Goal: Task Accomplishment & Management: Manage account settings

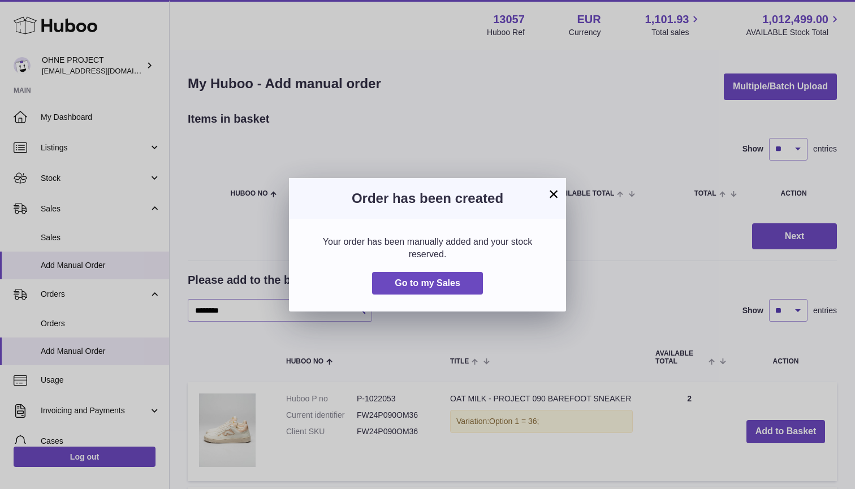
click at [556, 198] on button "×" at bounding box center [554, 194] width 14 height 14
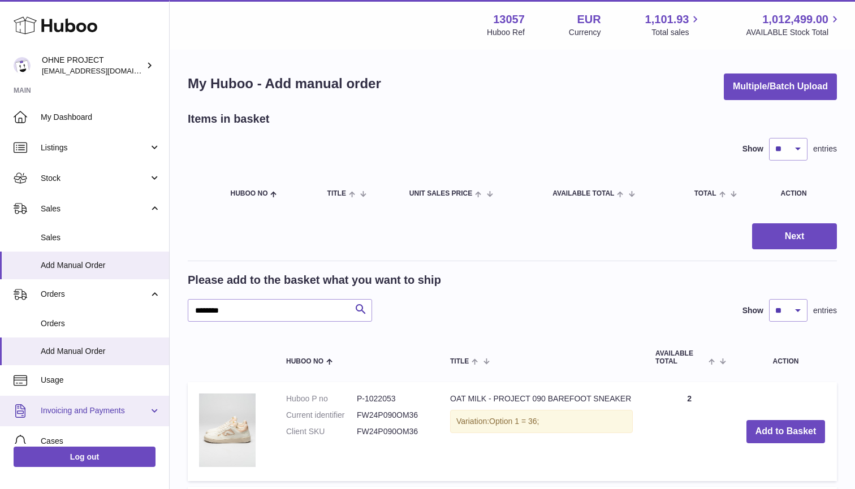
click at [150, 406] on link "Invoicing and Payments" at bounding box center [84, 411] width 169 height 31
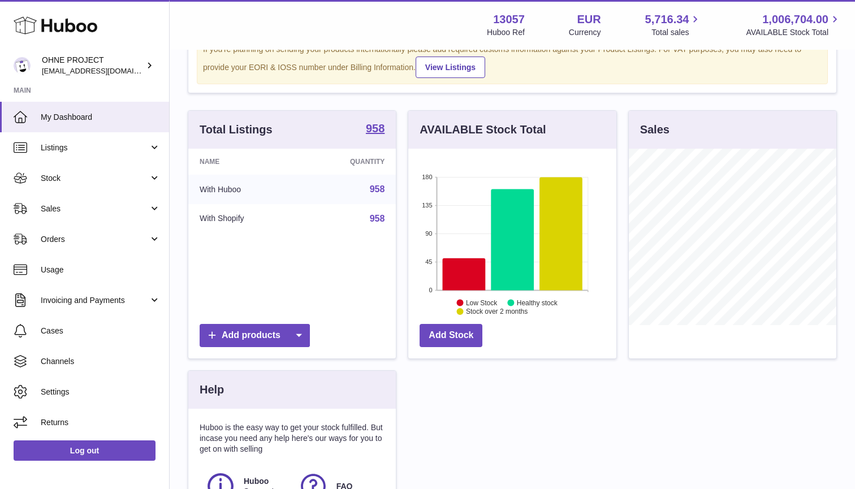
scroll to position [71, 0]
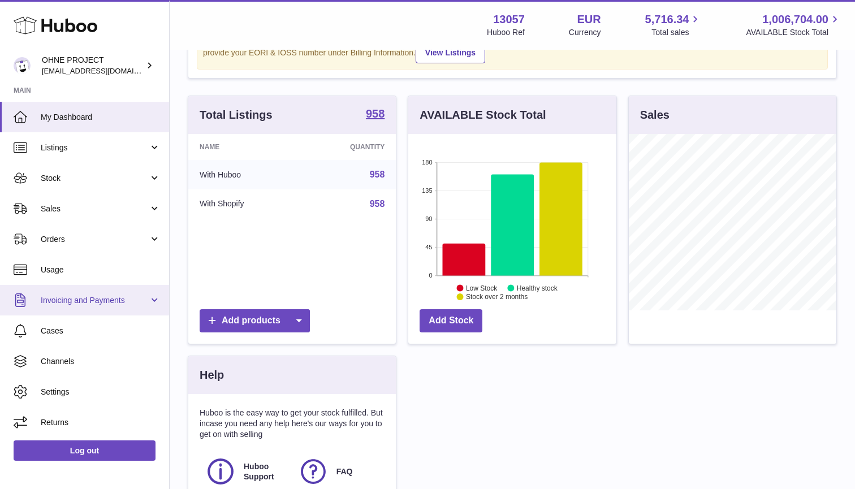
click at [69, 296] on span "Invoicing and Payments" at bounding box center [95, 300] width 108 height 11
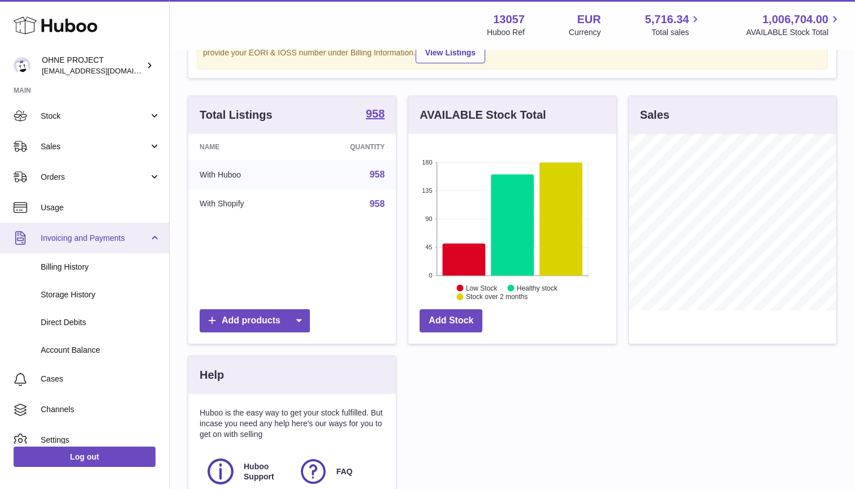
scroll to position [75, 0]
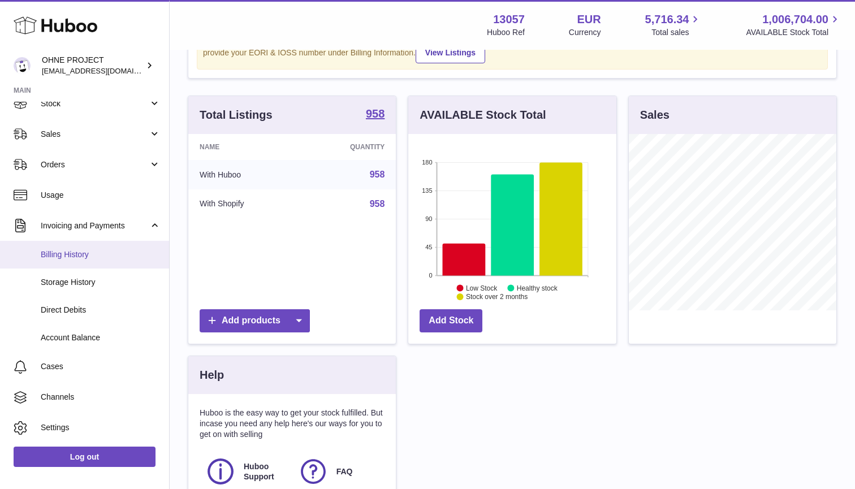
click at [62, 253] on span "Billing History" at bounding box center [101, 254] width 120 height 11
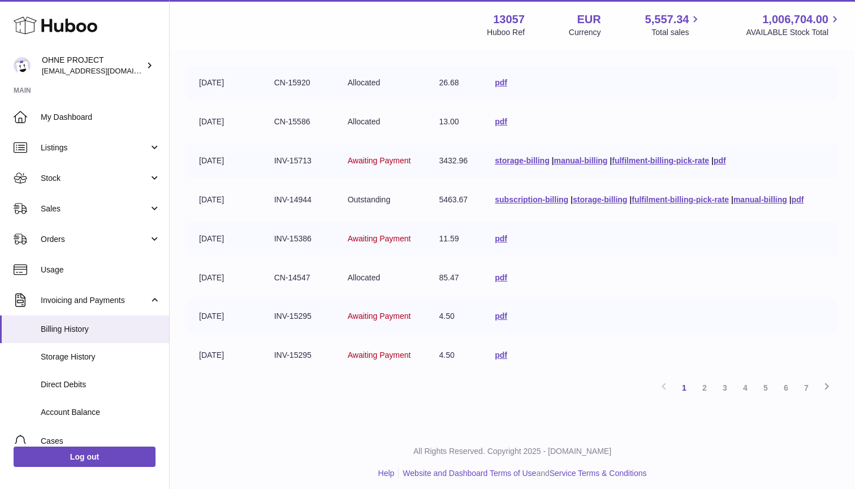
scroll to position [239, 0]
click at [703, 384] on link "2" at bounding box center [704, 388] width 20 height 20
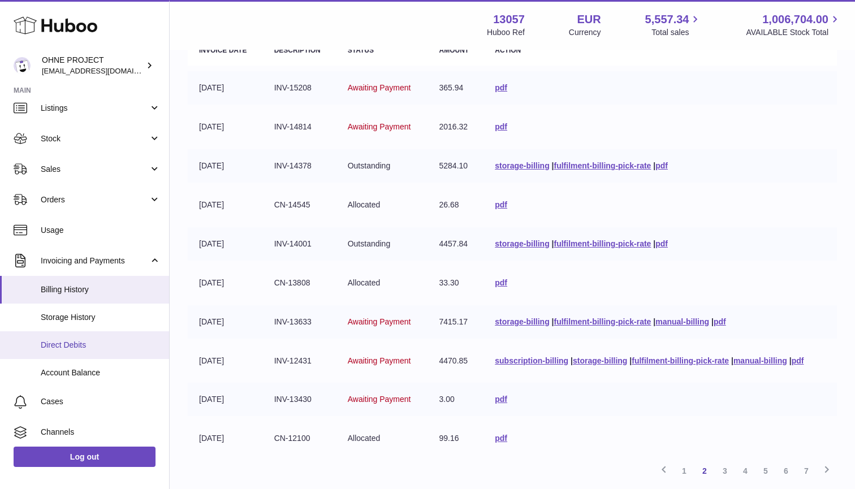
scroll to position [63, 0]
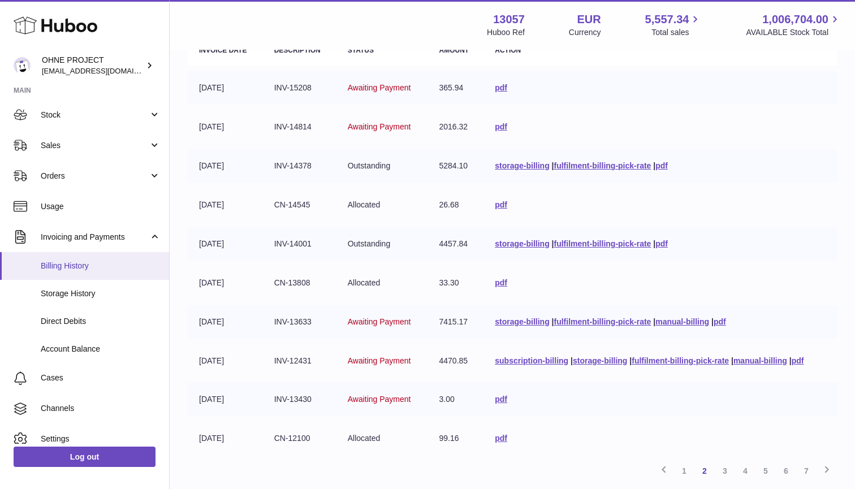
click at [64, 265] on span "Billing History" at bounding box center [101, 266] width 120 height 11
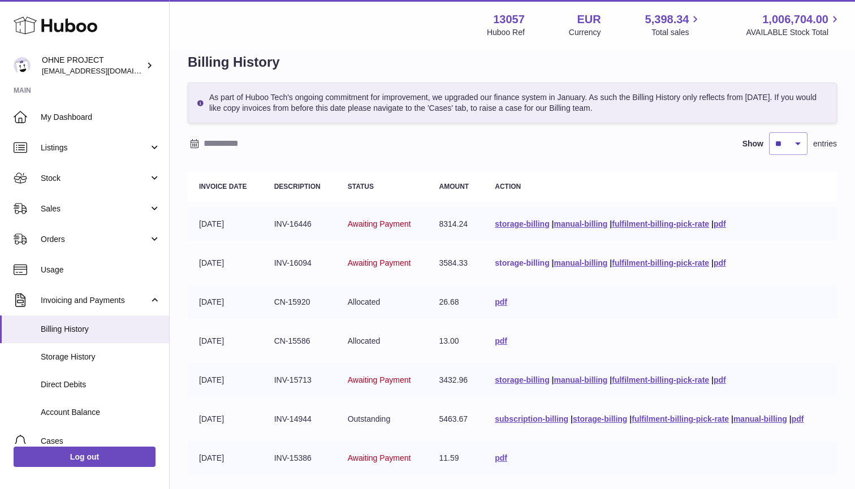
scroll to position [23, 0]
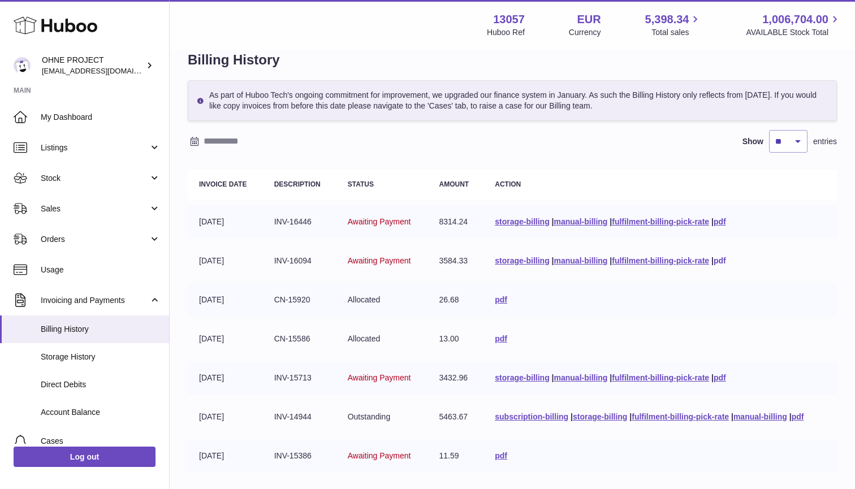
click at [723, 259] on link "pdf" at bounding box center [720, 260] width 12 height 9
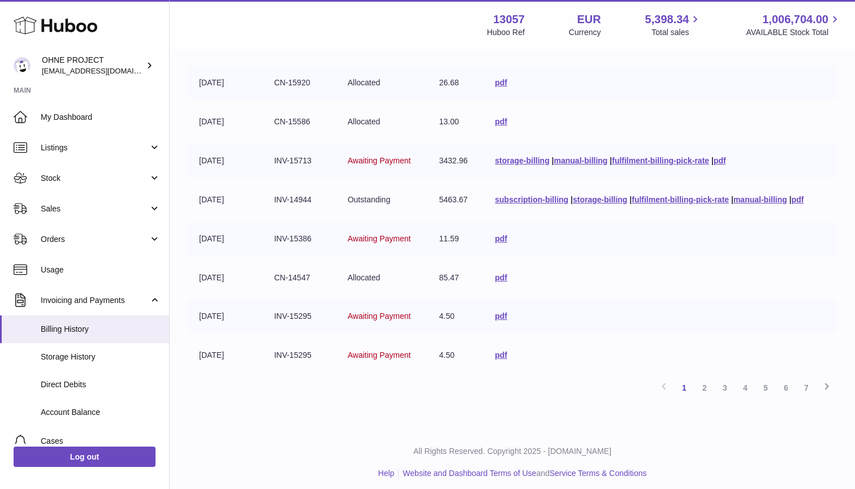
scroll to position [239, 0]
click at [704, 383] on link "2" at bounding box center [704, 388] width 20 height 20
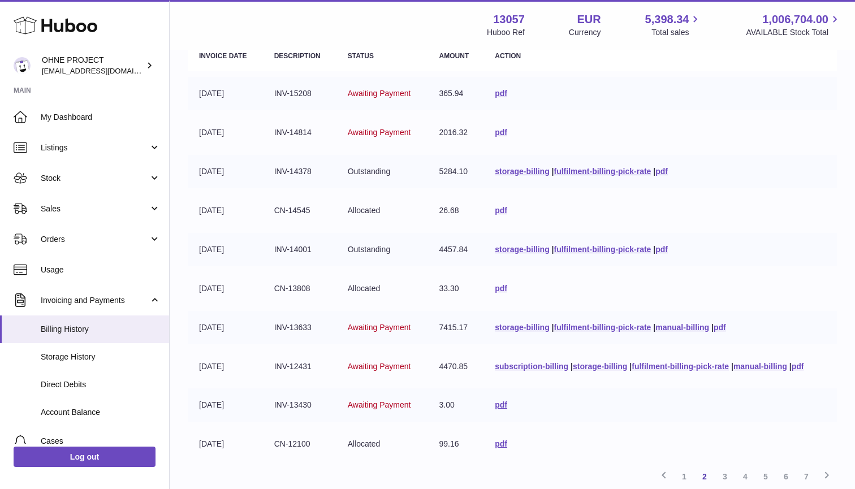
scroll to position [152, 0]
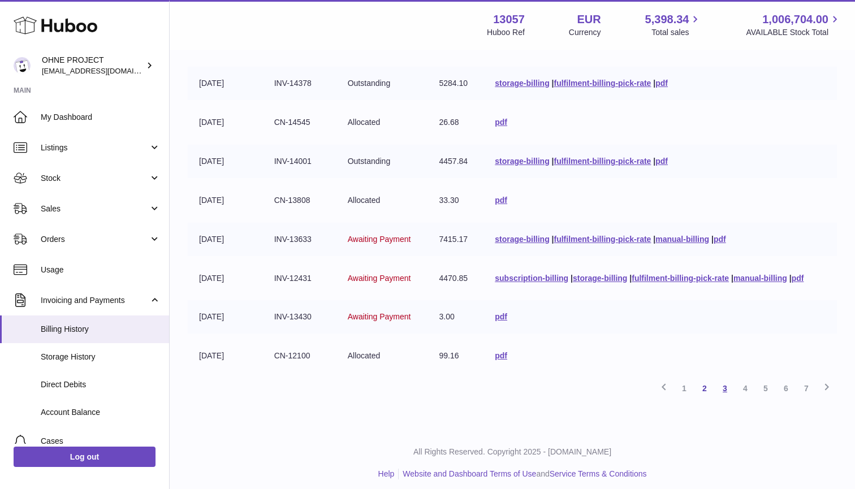
click at [720, 382] on link "3" at bounding box center [725, 388] width 20 height 20
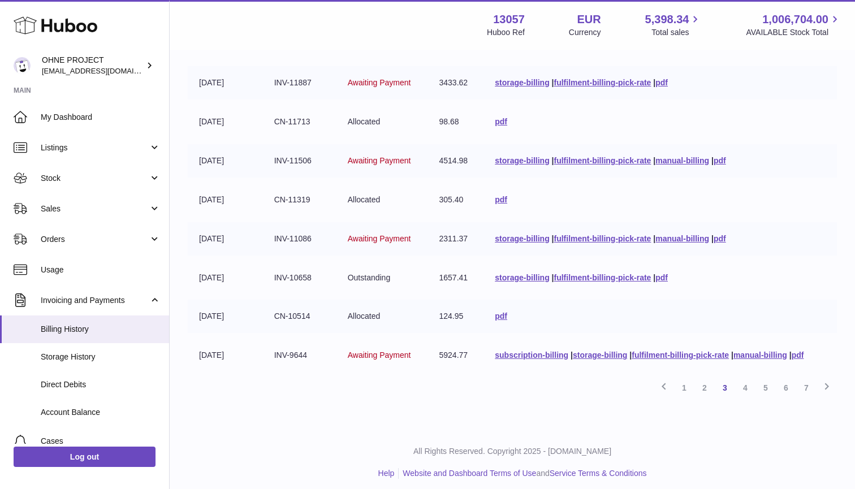
scroll to position [239, 0]
click at [751, 383] on link "4" at bounding box center [745, 388] width 20 height 20
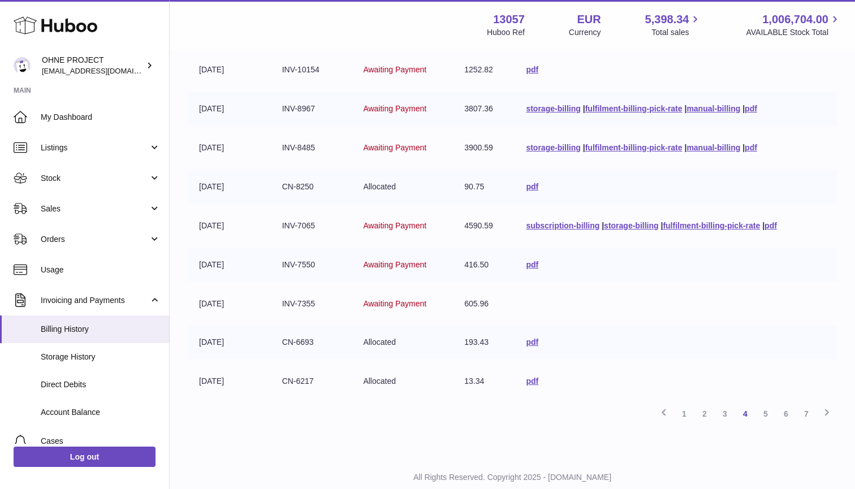
scroll to position [219, 0]
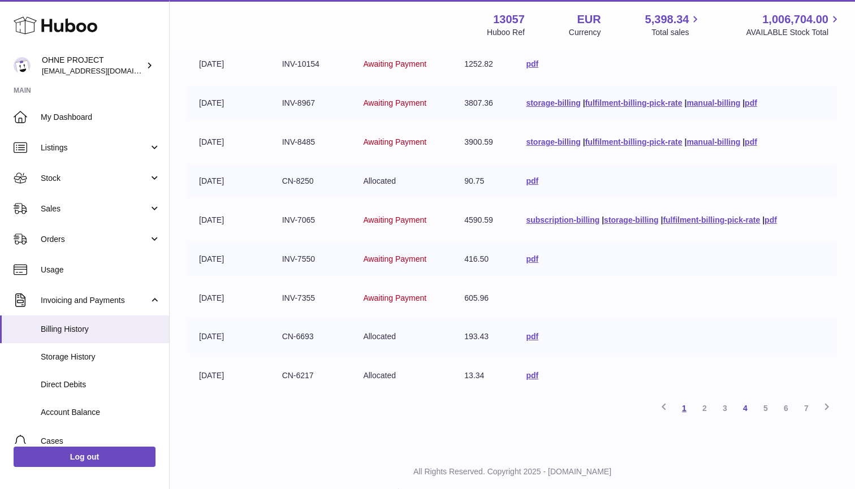
click at [682, 402] on link "1" at bounding box center [684, 408] width 20 height 20
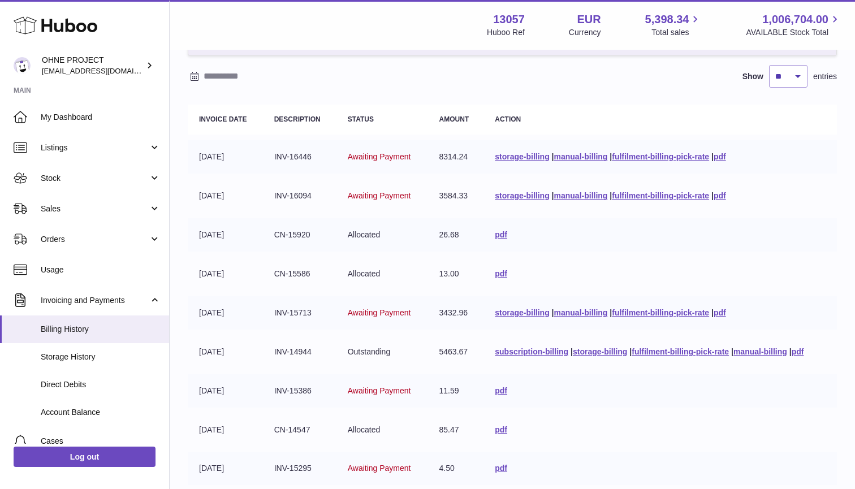
scroll to position [85, 0]
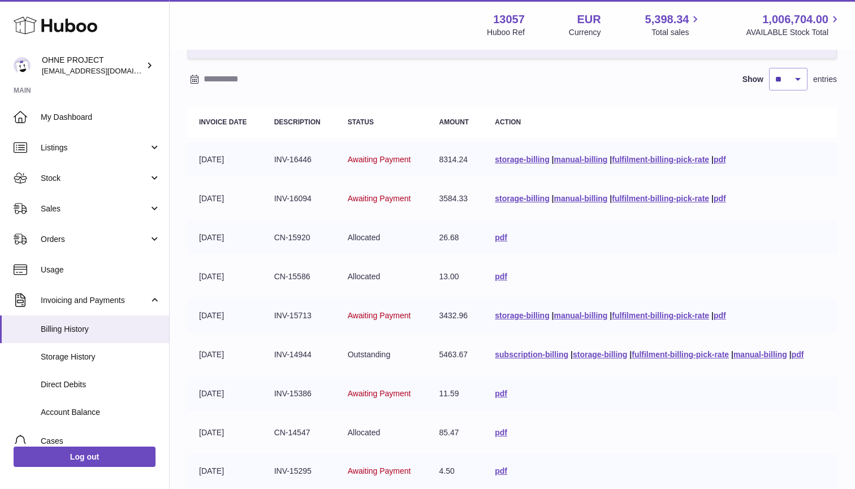
drag, startPoint x: 434, startPoint y: 157, endPoint x: 473, endPoint y: 157, distance: 39.0
click at [473, 157] on td "8314.24" at bounding box center [455, 159] width 56 height 33
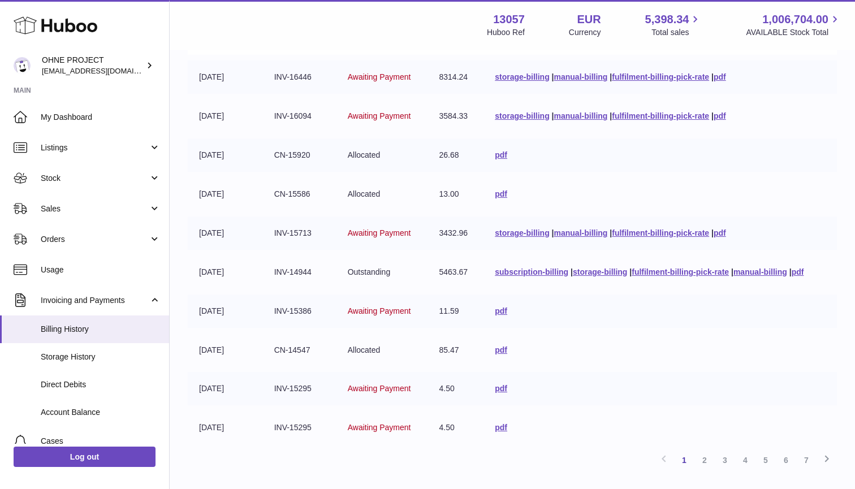
drag, startPoint x: 443, startPoint y: 269, endPoint x: 479, endPoint y: 268, distance: 36.2
click at [479, 269] on td "5463.67" at bounding box center [455, 272] width 56 height 33
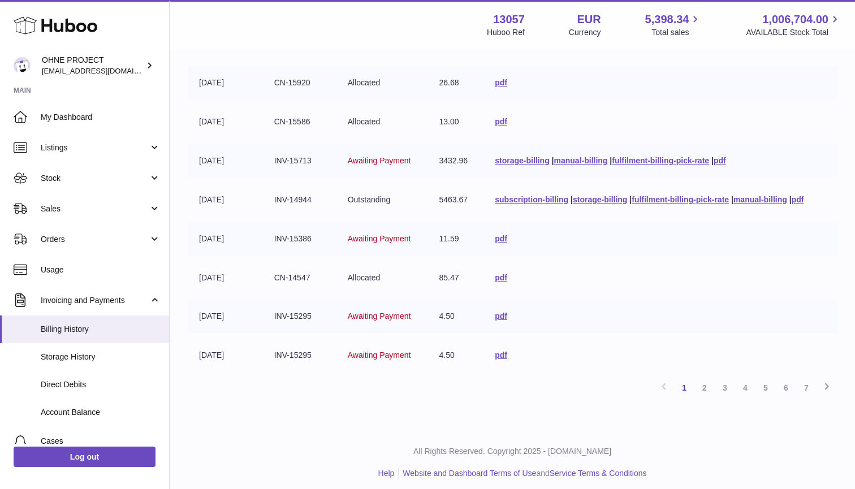
scroll to position [239, 0]
click at [784, 382] on link "6" at bounding box center [786, 388] width 20 height 20
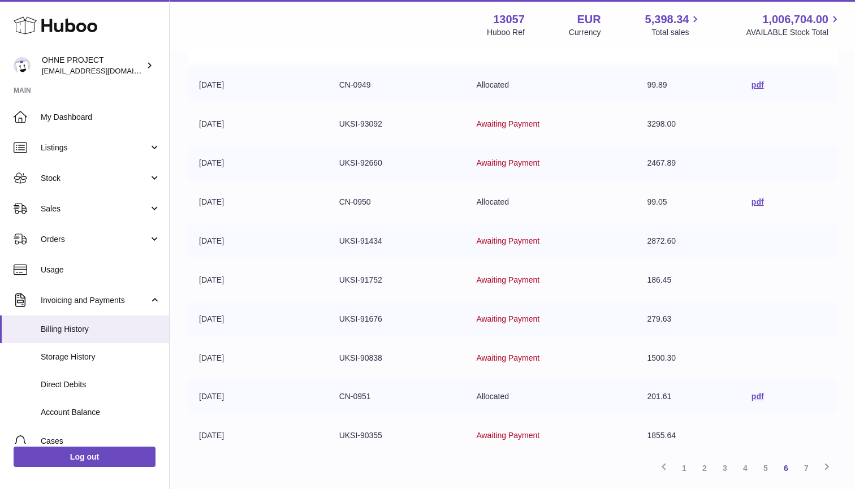
scroll to position [179, 0]
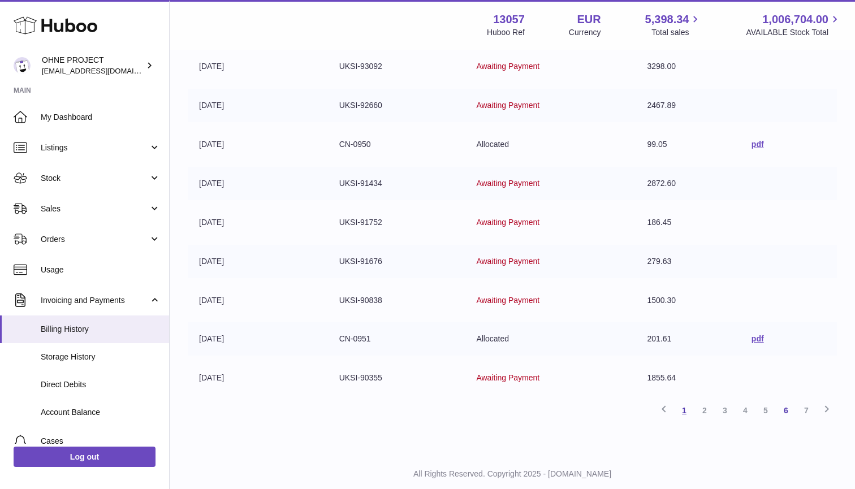
click at [685, 403] on link "1" at bounding box center [684, 410] width 20 height 20
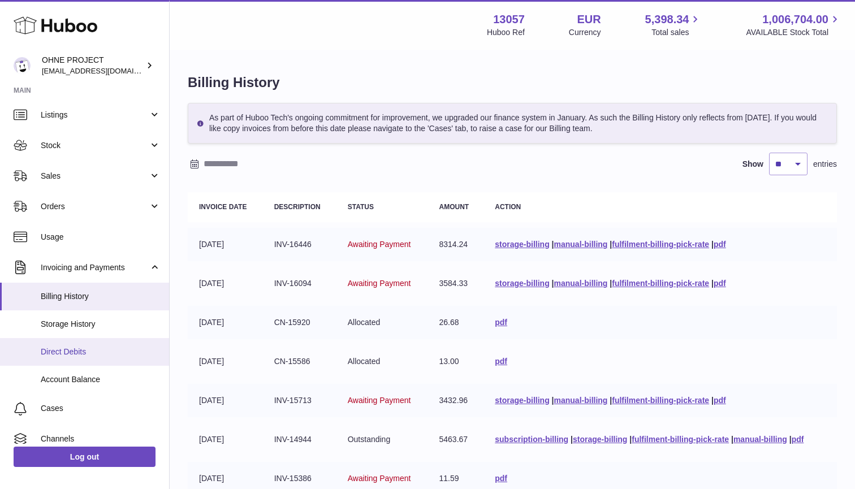
scroll to position [29, 0]
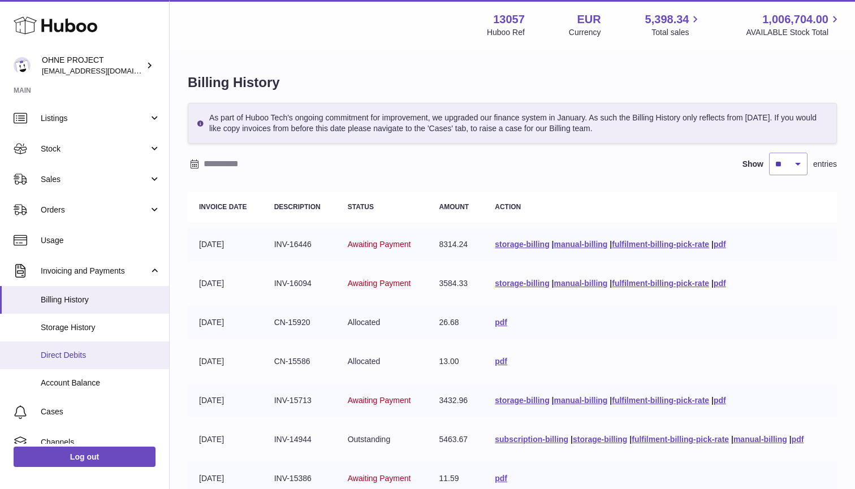
click at [65, 356] on span "Direct Debits" at bounding box center [101, 355] width 120 height 11
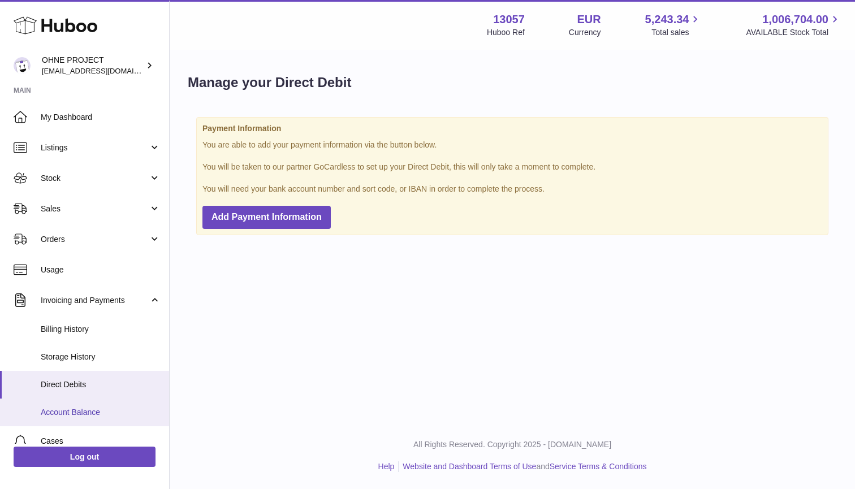
click at [61, 407] on span "Account Balance" at bounding box center [101, 412] width 120 height 11
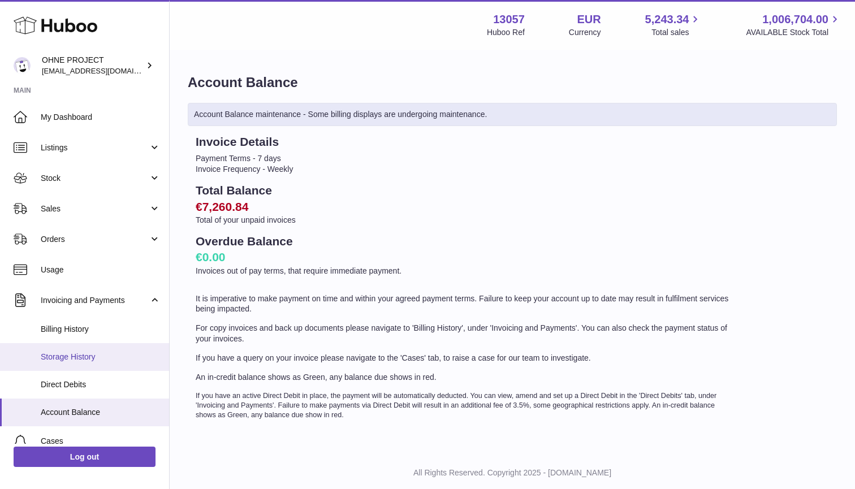
click at [62, 349] on link "Storage History" at bounding box center [84, 357] width 169 height 28
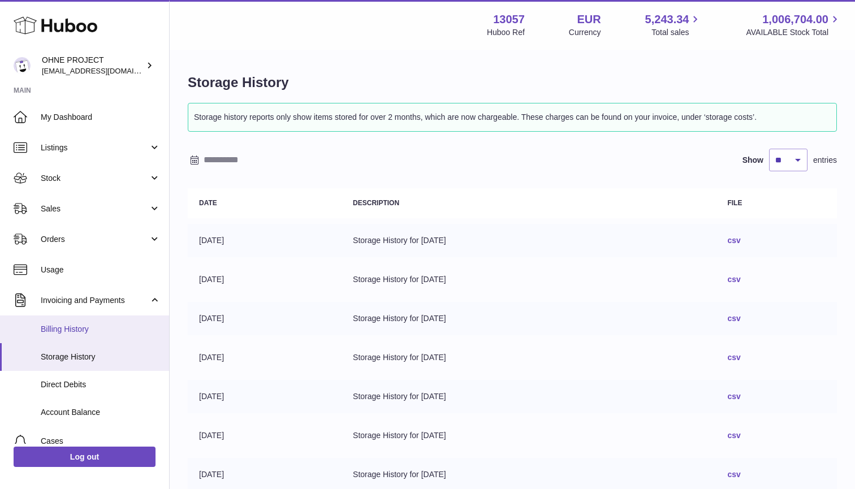
click at [76, 317] on link "Billing History" at bounding box center [84, 330] width 169 height 28
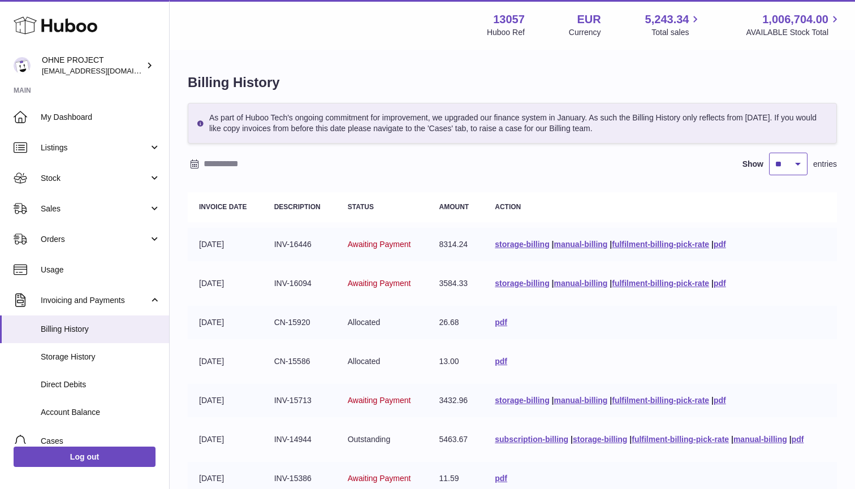
select select "***"
click at [99, 209] on span "Sales" at bounding box center [95, 209] width 108 height 11
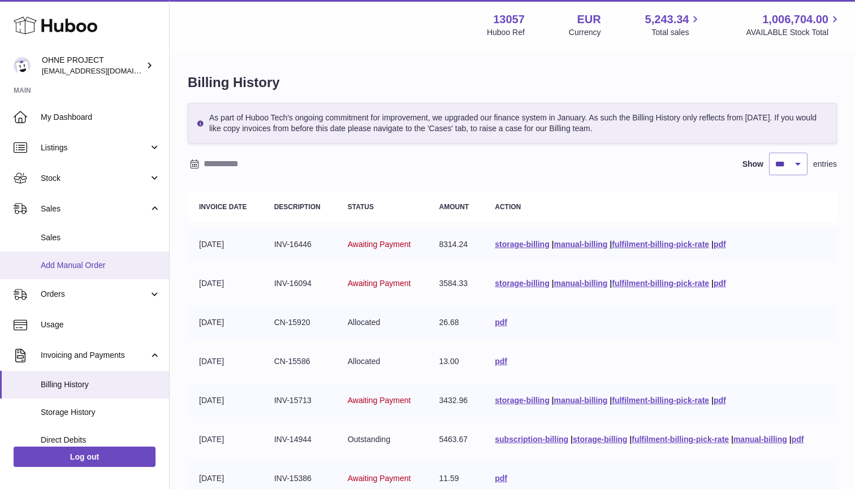
click at [62, 269] on link "Add Manual Order" at bounding box center [84, 266] width 169 height 28
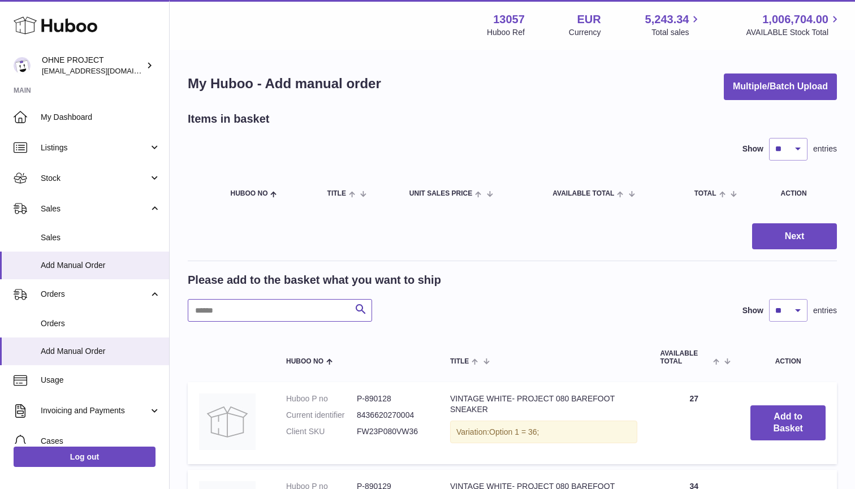
click at [262, 305] on input "text" at bounding box center [280, 310] width 184 height 23
type input "*******"
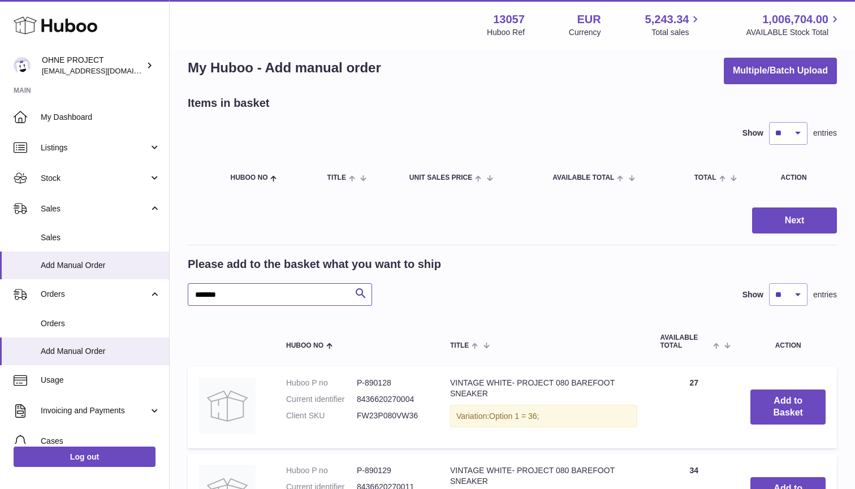
scroll to position [69, 0]
